Goal: Task Accomplishment & Management: Complete application form

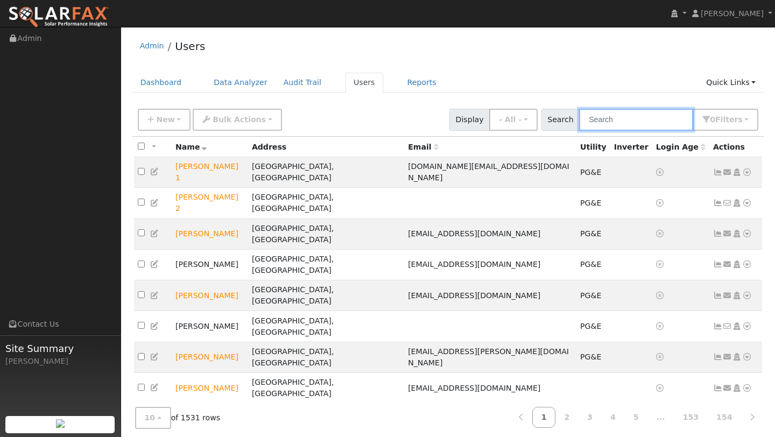
click at [624, 124] on input "text" at bounding box center [636, 120] width 114 height 22
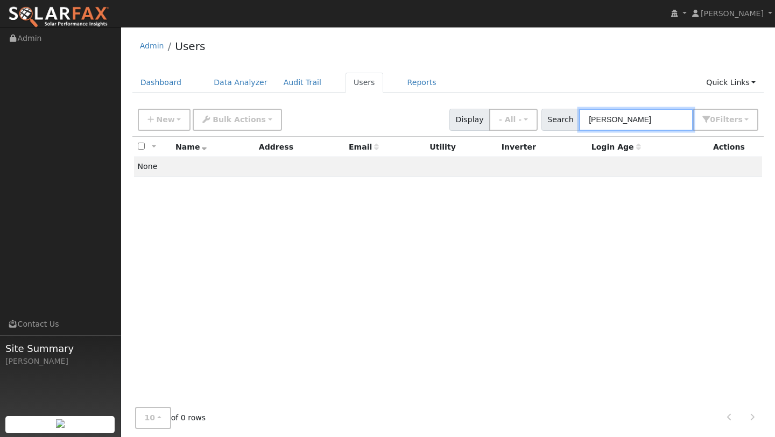
click at [636, 120] on input "mandeep walia" at bounding box center [636, 120] width 114 height 22
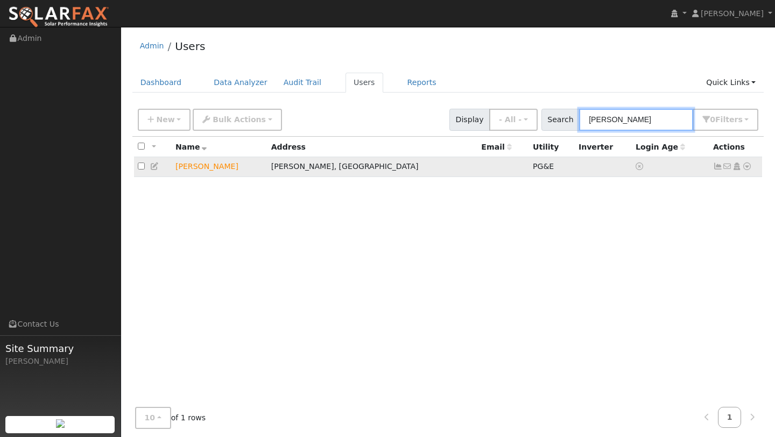
type input "walia"
click at [748, 169] on icon at bounding box center [747, 166] width 10 height 8
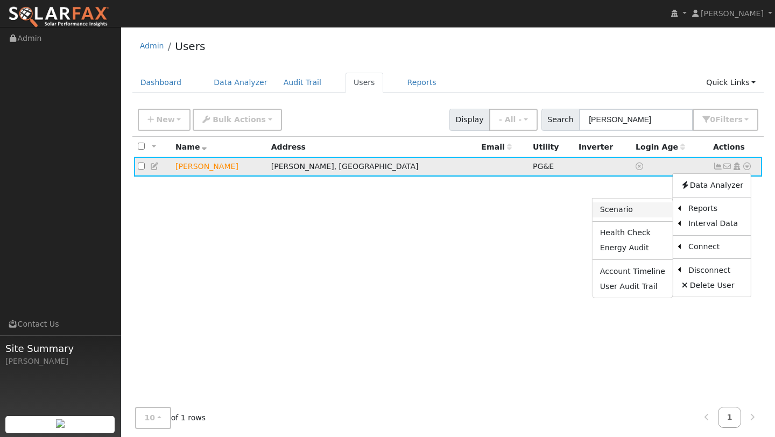
click at [638, 210] on link "Scenario" at bounding box center [632, 209] width 80 height 15
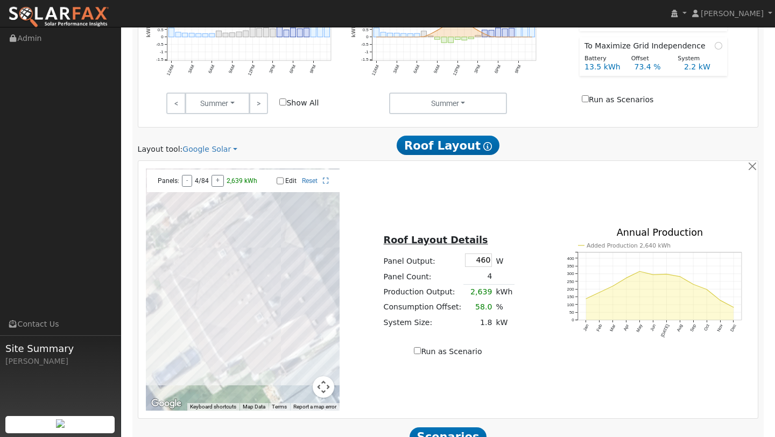
scroll to position [510, 0]
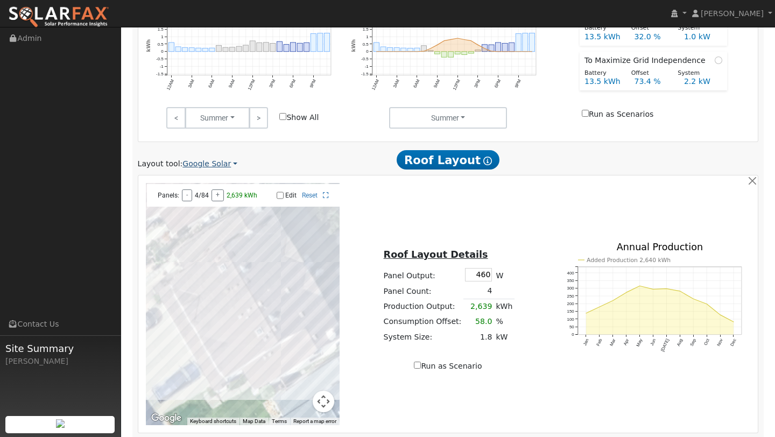
click at [214, 165] on link "Google Solar" at bounding box center [209, 163] width 55 height 11
click at [220, 212] on link "Aurora" at bounding box center [218, 213] width 75 height 15
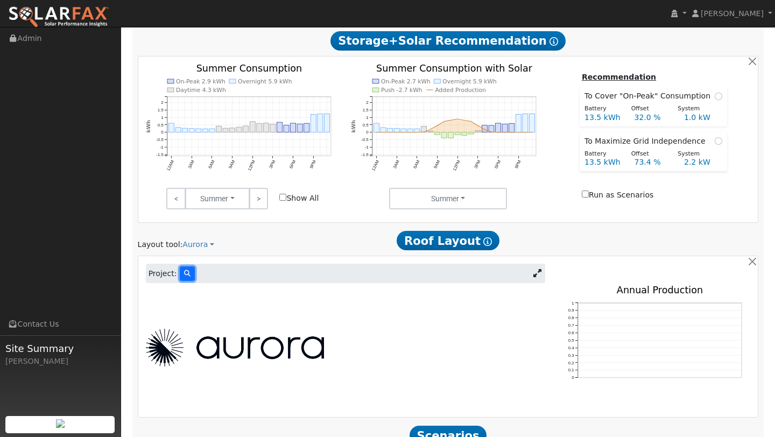
click at [189, 275] on button at bounding box center [187, 273] width 15 height 15
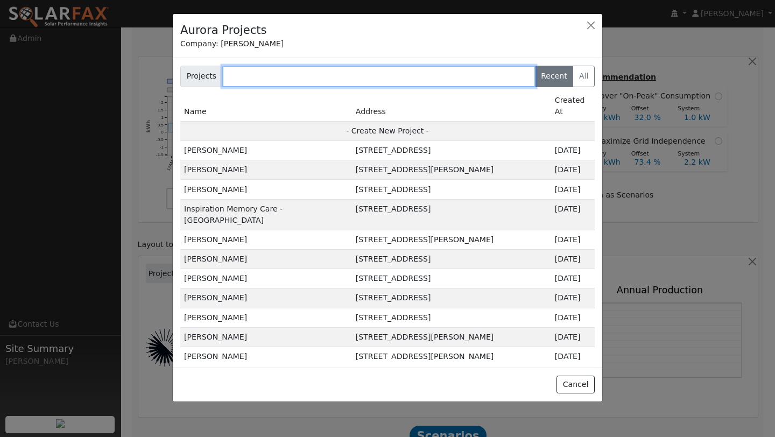
click at [272, 75] on input "text" at bounding box center [378, 77] width 313 height 22
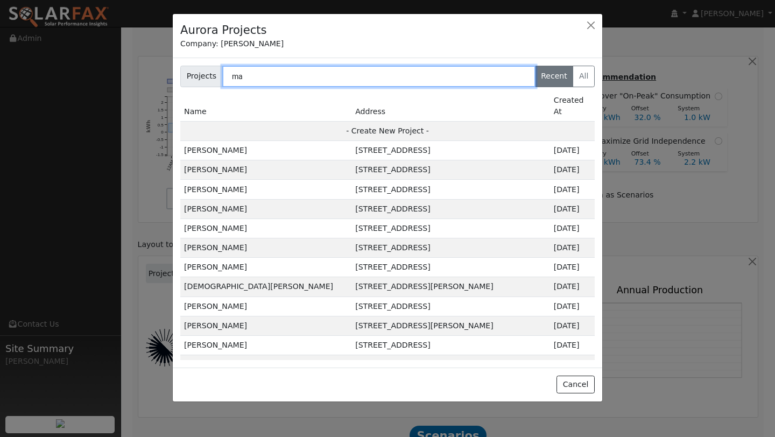
type input "m"
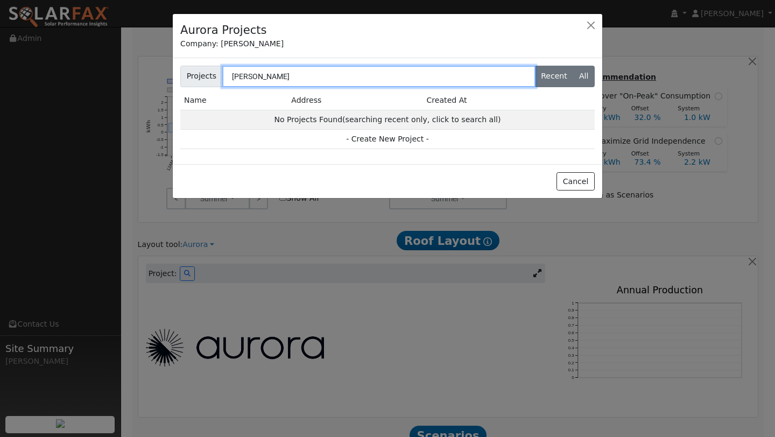
type input "[PERSON_NAME]"
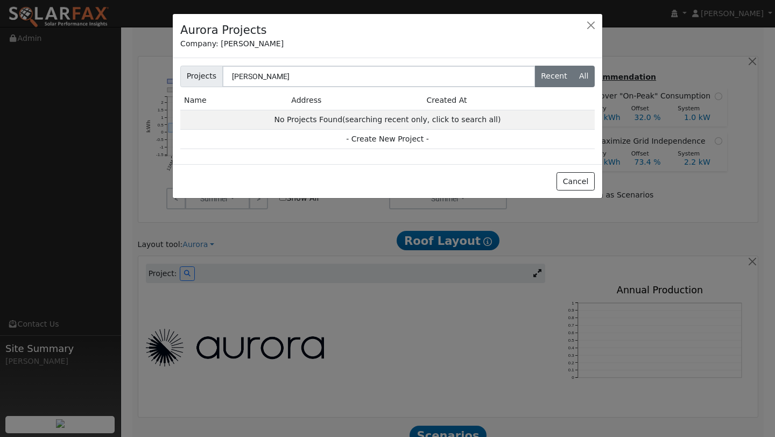
click at [587, 77] on label "All" at bounding box center [583, 77] width 22 height 22
click at [187, 73] on input "All" at bounding box center [183, 69] width 7 height 7
radio input "true"
radio input "false"
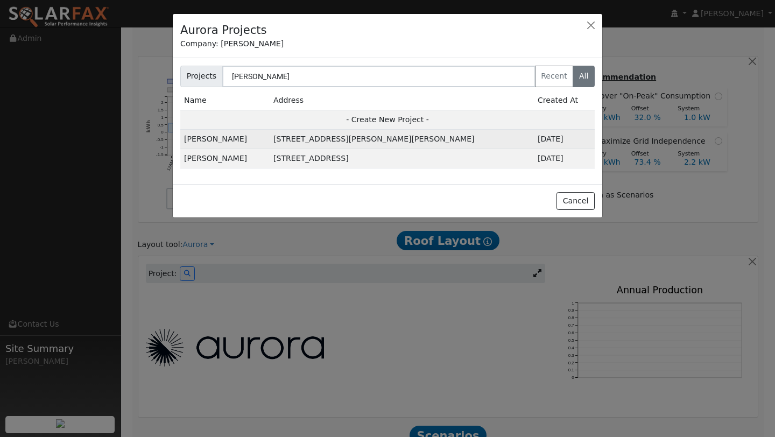
click at [319, 141] on td "[STREET_ADDRESS][PERSON_NAME][PERSON_NAME]" at bounding box center [402, 139] width 264 height 19
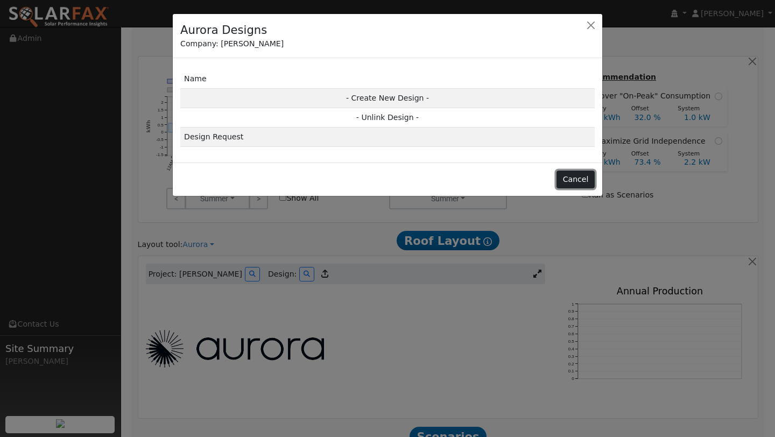
click at [571, 180] on button "Cancel" at bounding box center [575, 180] width 38 height 18
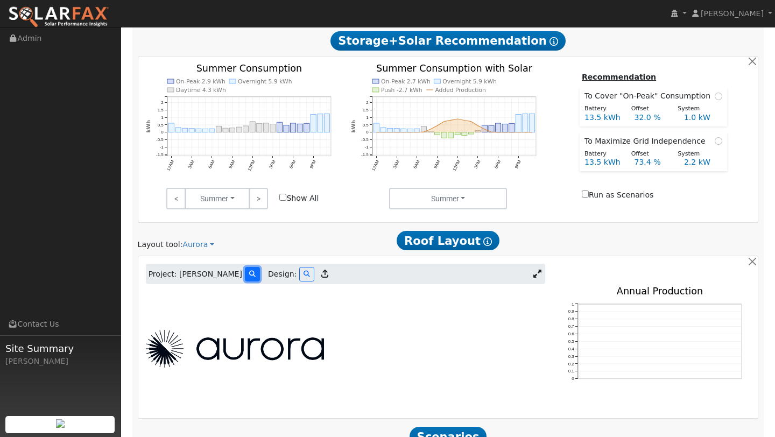
click at [245, 278] on button at bounding box center [252, 274] width 15 height 15
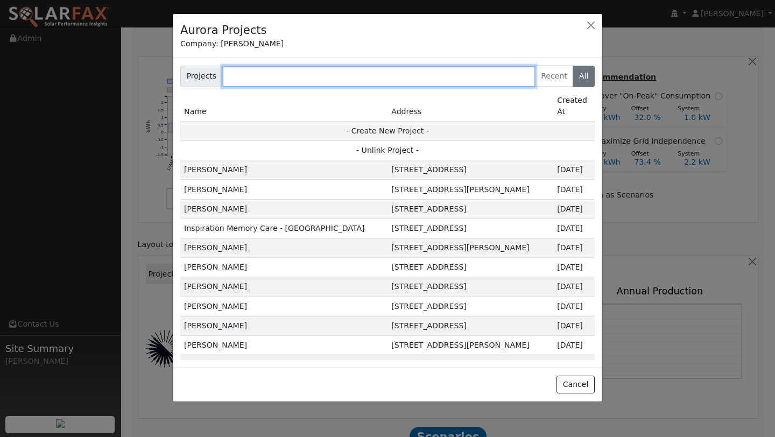
click at [277, 74] on input "text" at bounding box center [378, 77] width 313 height 22
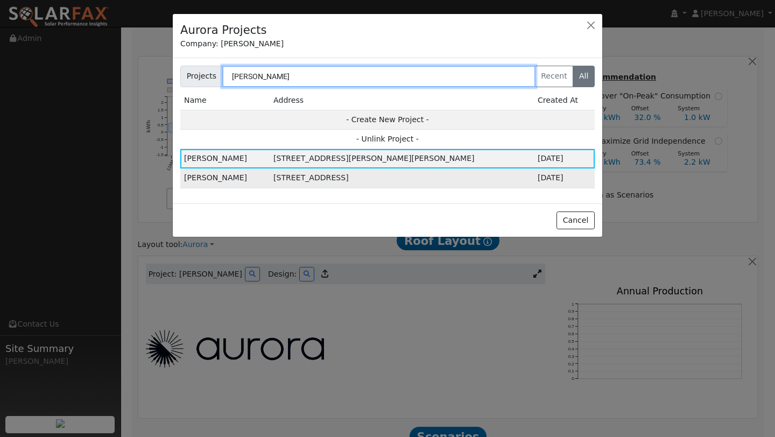
type input "[PERSON_NAME]"
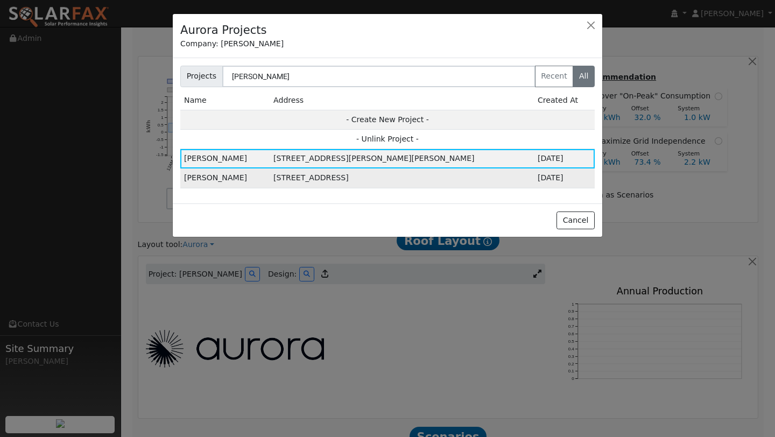
click at [409, 176] on td "[STREET_ADDRESS]" at bounding box center [402, 177] width 264 height 19
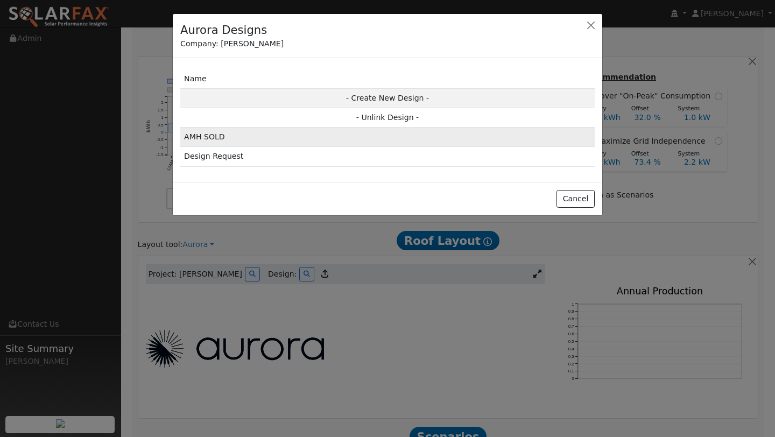
click at [329, 135] on td "AMH SOLD" at bounding box center [387, 137] width 414 height 19
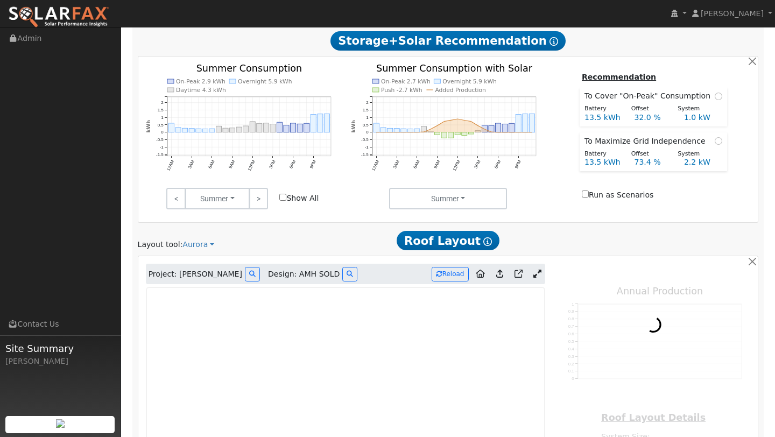
type input "10969"
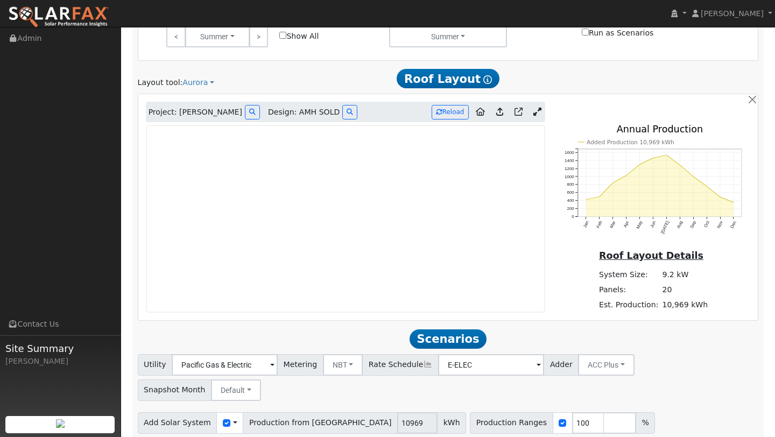
scroll to position [597, 0]
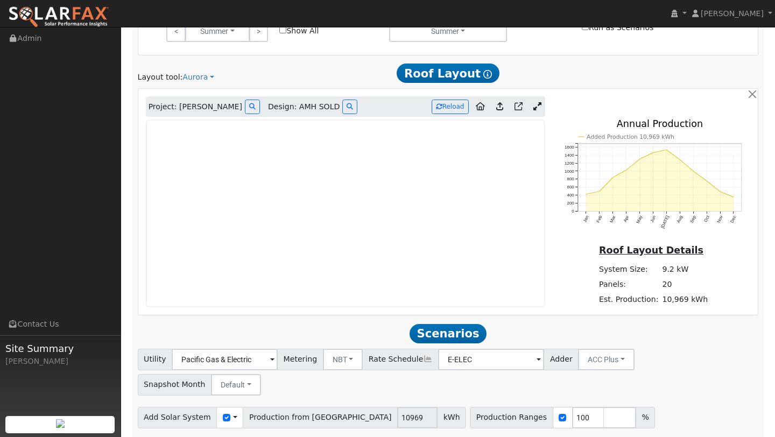
click at [501, 105] on icon at bounding box center [499, 106] width 7 height 8
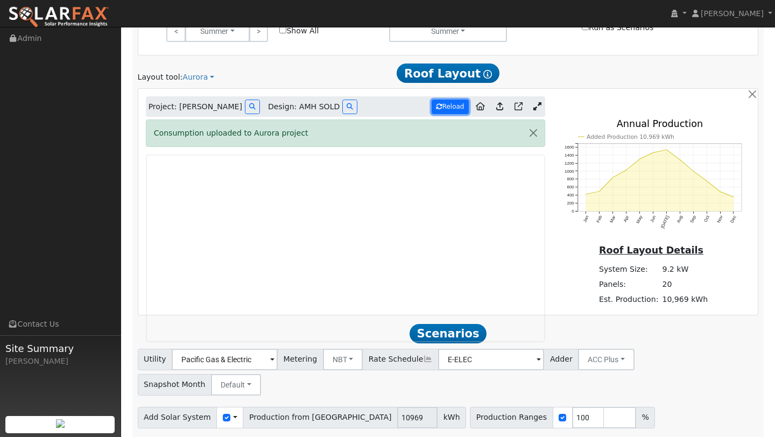
click at [451, 104] on button "Reload" at bounding box center [450, 107] width 37 height 15
click at [577, 245] on icon "Added Production 10,969 kWh Jan Feb Mar Apr May Jun [DATE] Aug Sep Oct Nov Dec …" at bounding box center [653, 184] width 194 height 130
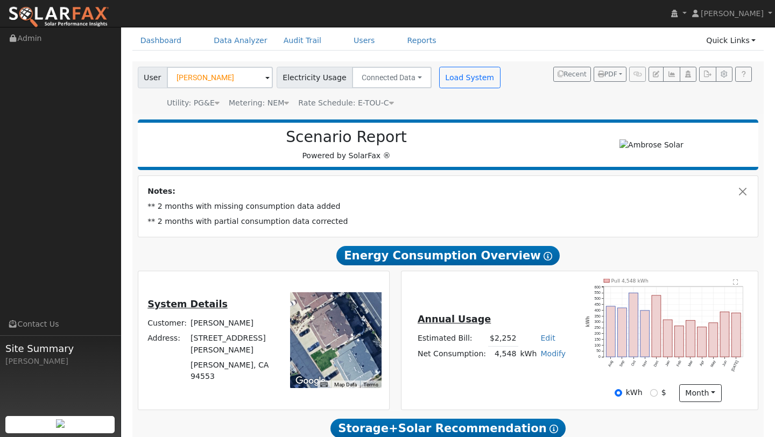
scroll to position [0, 0]
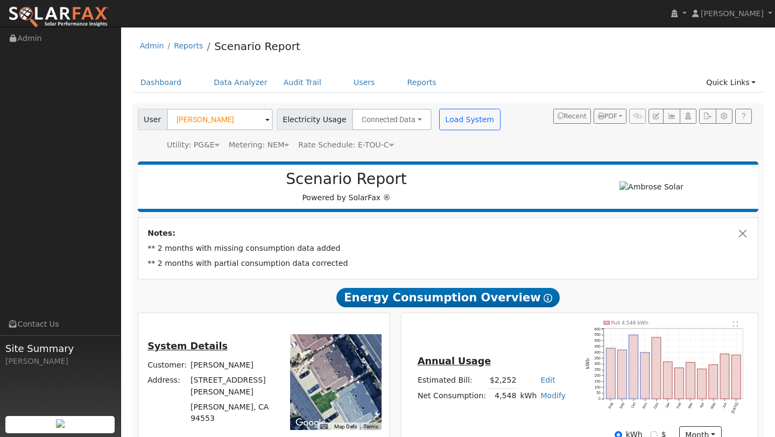
click at [88, 16] on img at bounding box center [58, 17] width 101 height 23
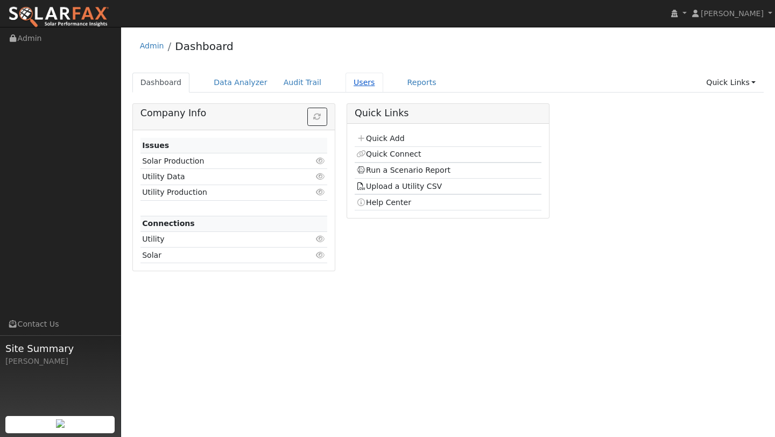
click at [355, 82] on link "Users" at bounding box center [364, 83] width 38 height 20
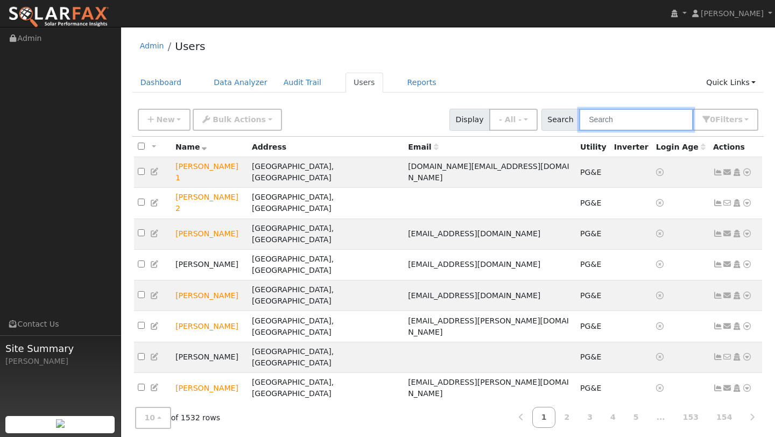
click at [613, 125] on input "text" at bounding box center [636, 120] width 114 height 22
paste input "[PERSON_NAME] [PERSON_NAME]"
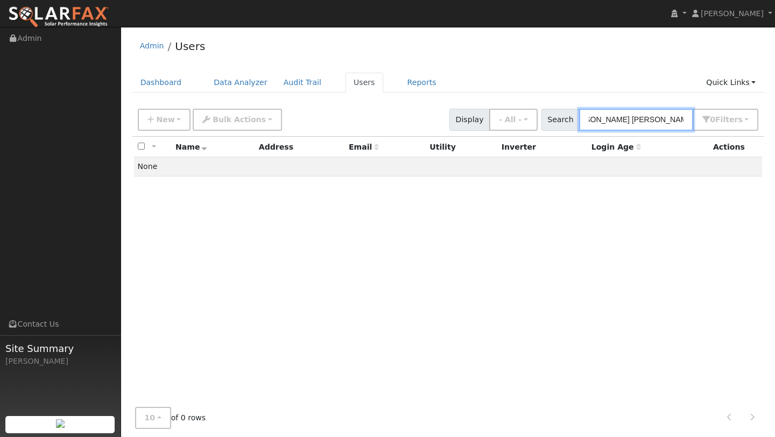
type input "[PERSON_NAME] [PERSON_NAME]"
click at [76, 15] on img at bounding box center [58, 17] width 101 height 23
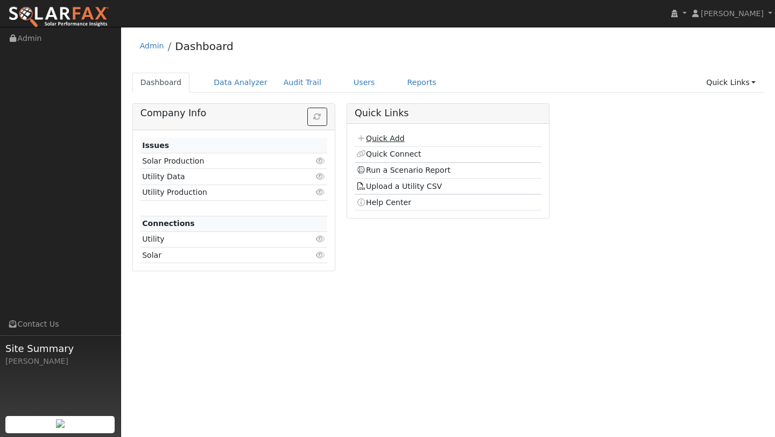
click at [388, 136] on link "Quick Add" at bounding box center [380, 138] width 48 height 9
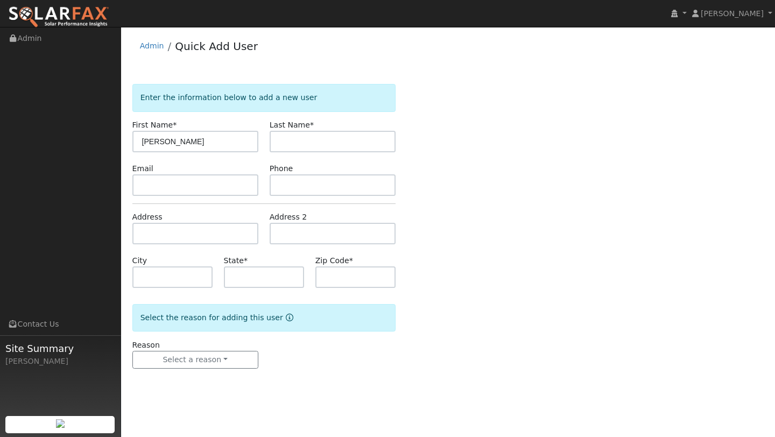
type input "Mandeep"
type input "Walia"
click at [159, 183] on input "text" at bounding box center [195, 185] width 126 height 22
click at [150, 187] on input "text" at bounding box center [195, 185] width 126 height 22
paste input "waliamandeepkaur05@gmail.com"
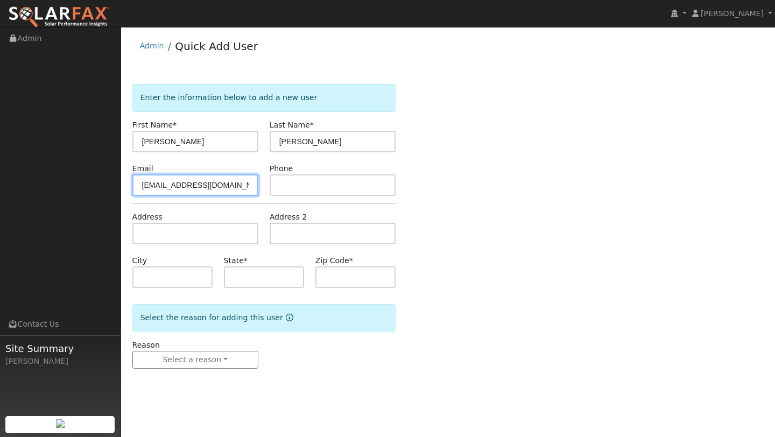
scroll to position [0, 7]
type input "waliamandeepkaur05@gmail.com"
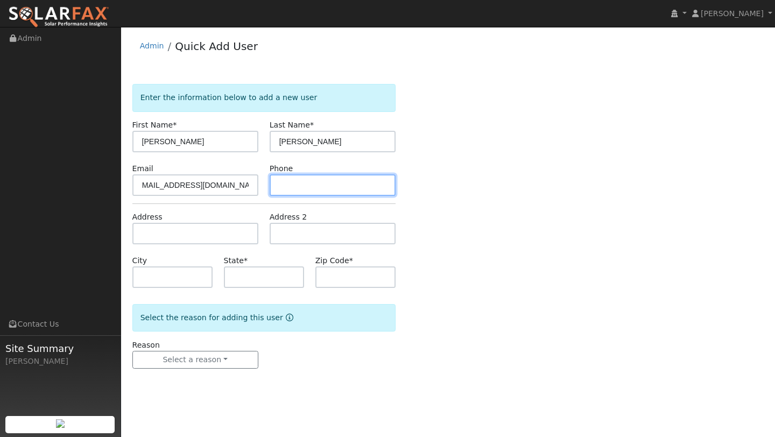
click at [301, 183] on input "text" at bounding box center [333, 185] width 126 height 22
click at [295, 186] on input "text" at bounding box center [333, 185] width 126 height 22
paste input "(510) 935-3605"
type input "(510) 935-3605"
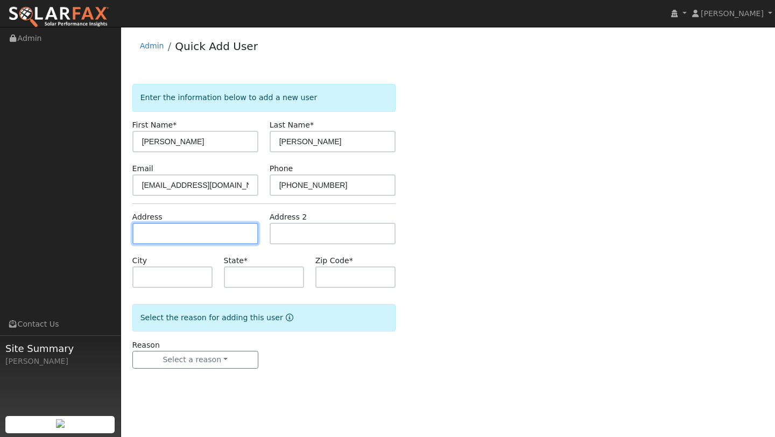
click at [171, 229] on input "text" at bounding box center [195, 234] width 126 height 22
click at [192, 235] on input "text" at bounding box center [195, 234] width 126 height 22
paste input "7546 Stoneleaf Rd"
type input "7546 Stoneleaf Road"
type input "San Ramon"
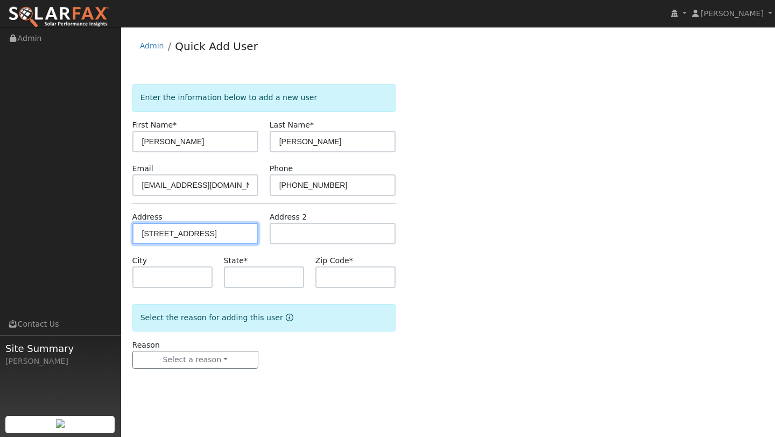
type input "CA"
type input "94582"
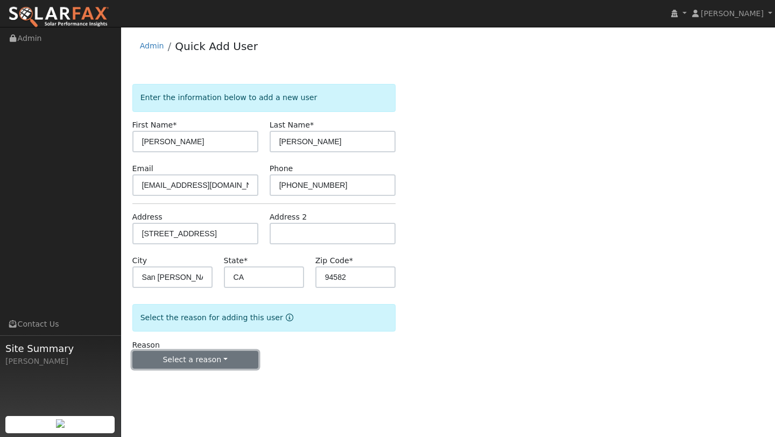
click at [210, 360] on button "Select a reason" at bounding box center [195, 360] width 126 height 18
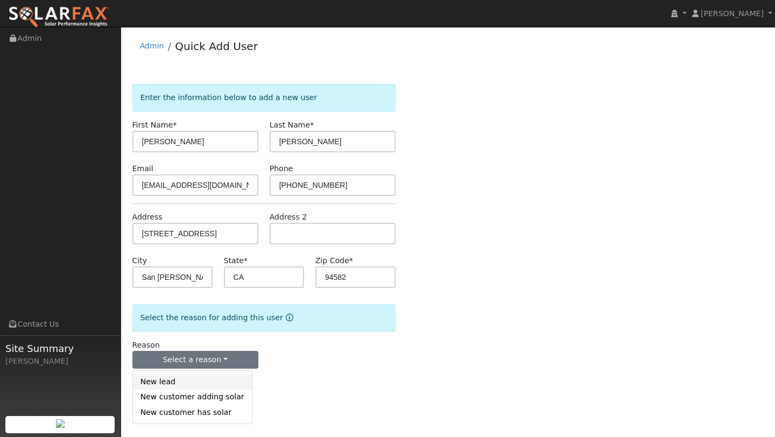
click at [189, 380] on link "New lead" at bounding box center [192, 381] width 119 height 15
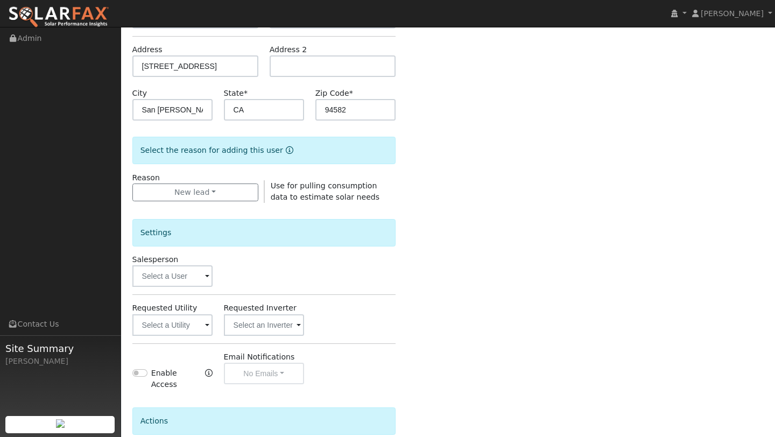
scroll to position [260, 0]
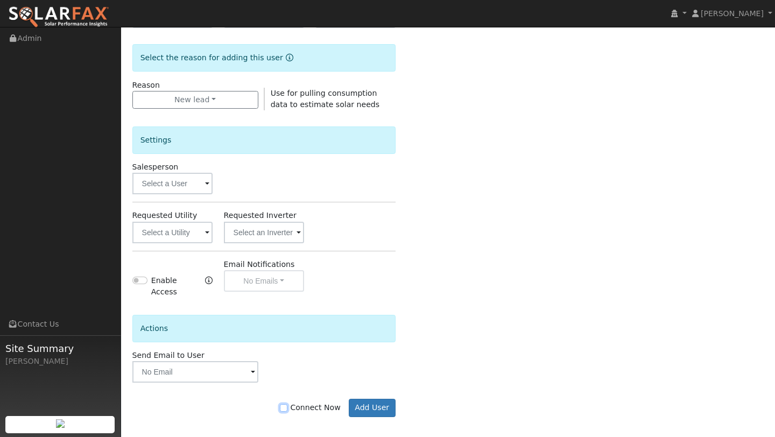
click at [287, 404] on input "Connect Now" at bounding box center [284, 408] width 8 height 8
checkbox input "true"
click at [374, 400] on button "Add User" at bounding box center [372, 408] width 47 height 18
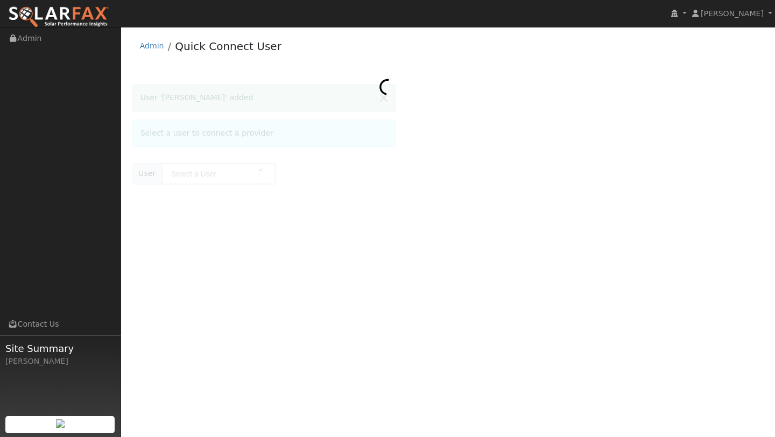
type input "[PERSON_NAME]"
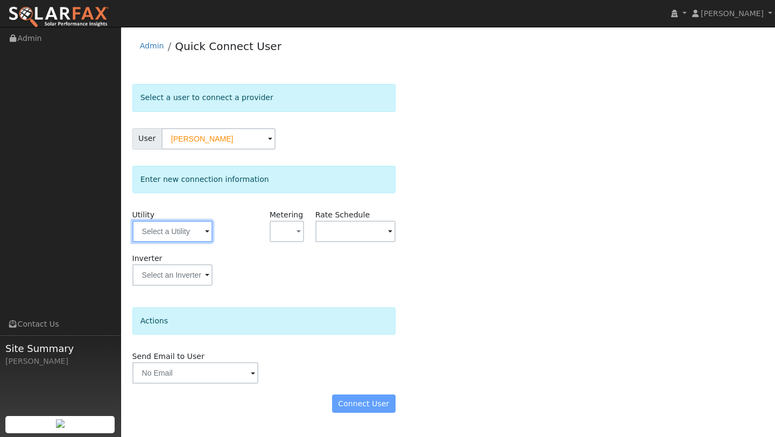
click at [196, 231] on input "text" at bounding box center [172, 232] width 80 height 22
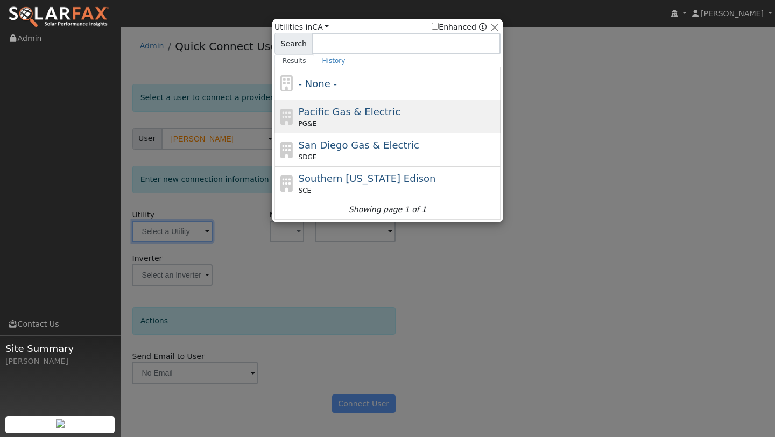
click at [350, 115] on span "Pacific Gas & Electric" at bounding box center [350, 111] width 102 height 11
type input "PG&E"
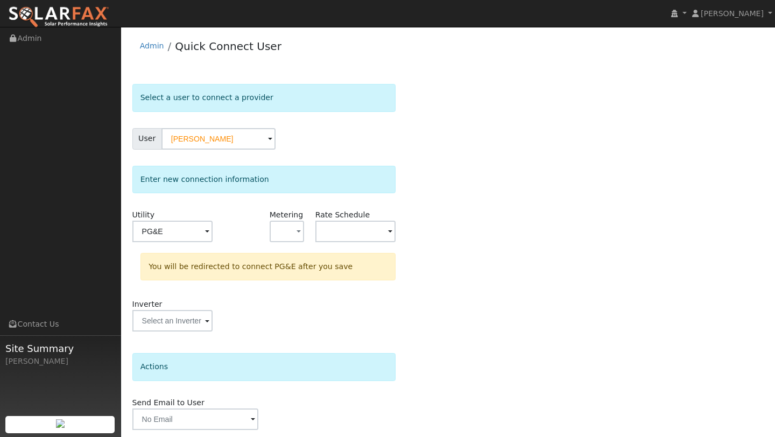
scroll to position [38, 0]
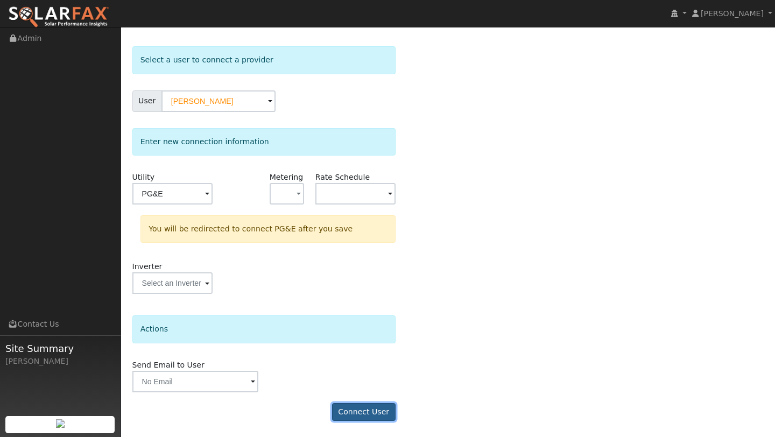
click at [362, 416] on button "Connect User" at bounding box center [363, 412] width 63 height 18
